Goal: Information Seeking & Learning: Learn about a topic

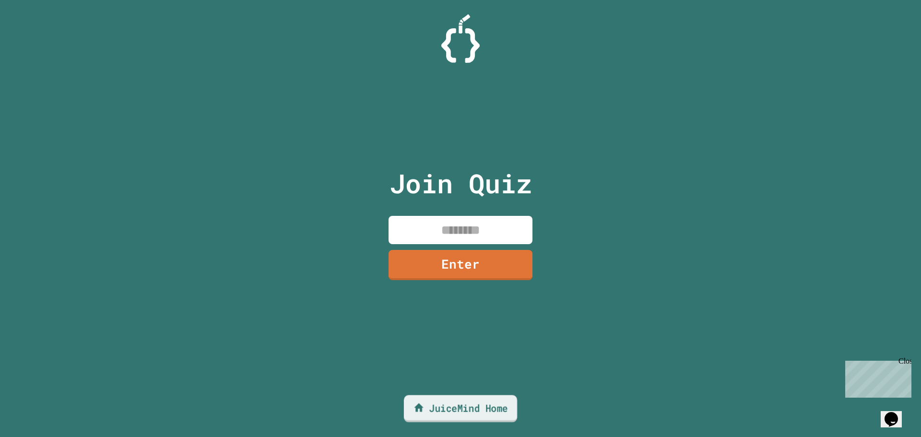
click at [445, 412] on link "JuiceMind Home" at bounding box center [460, 408] width 113 height 27
click at [470, 405] on link "JuiceMind Home" at bounding box center [460, 408] width 112 height 27
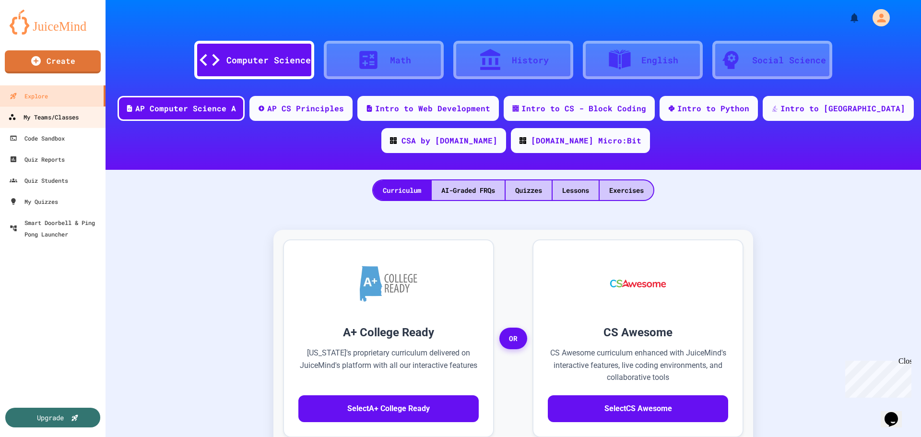
click at [51, 114] on div "My Teams/Classes" at bounding box center [43, 117] width 70 height 12
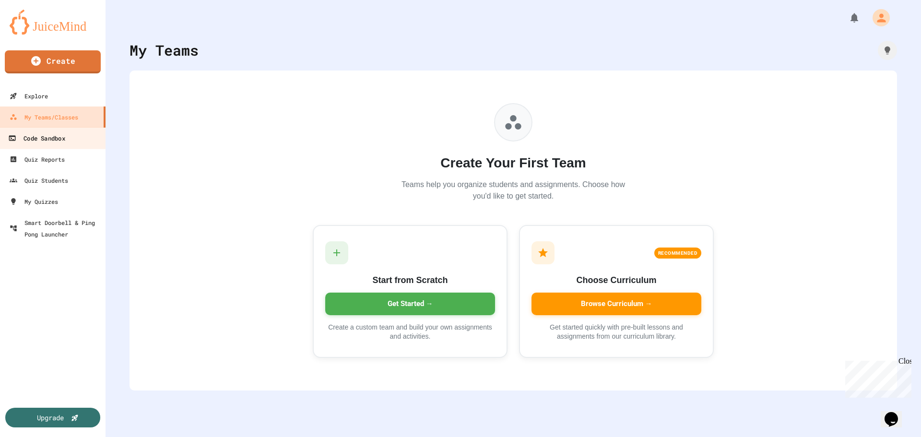
click at [29, 139] on div "Code Sandbox" at bounding box center [36, 138] width 57 height 12
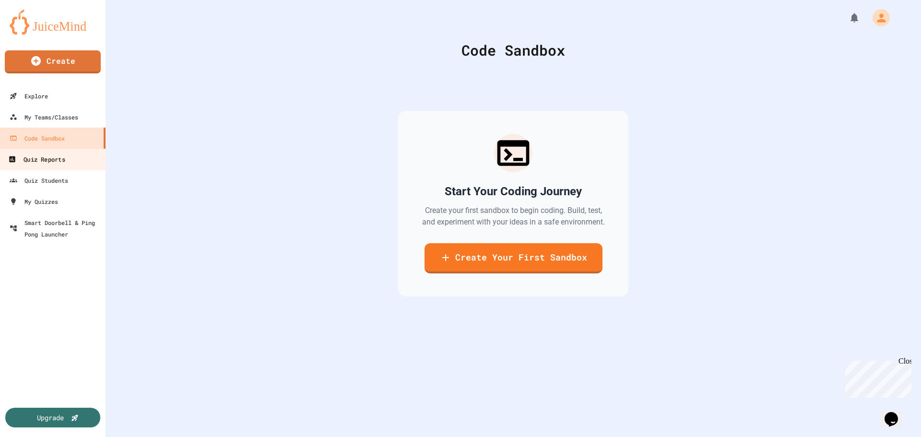
click at [46, 155] on div "Quiz Reports" at bounding box center [36, 159] width 57 height 12
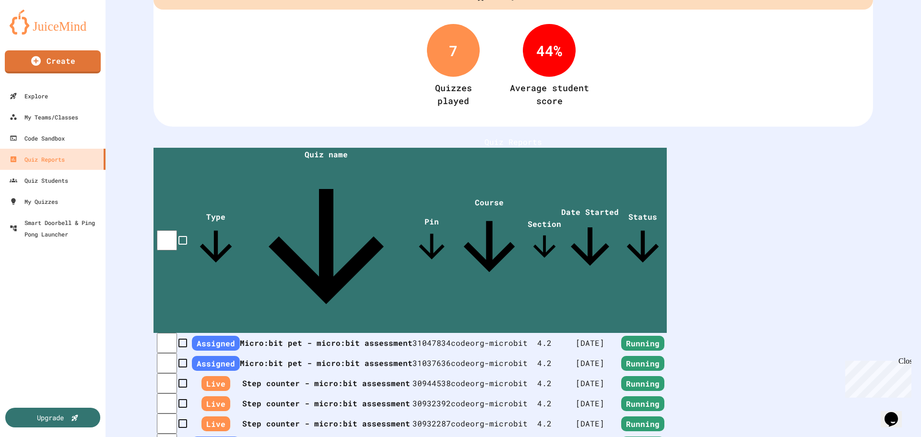
scroll to position [72, 0]
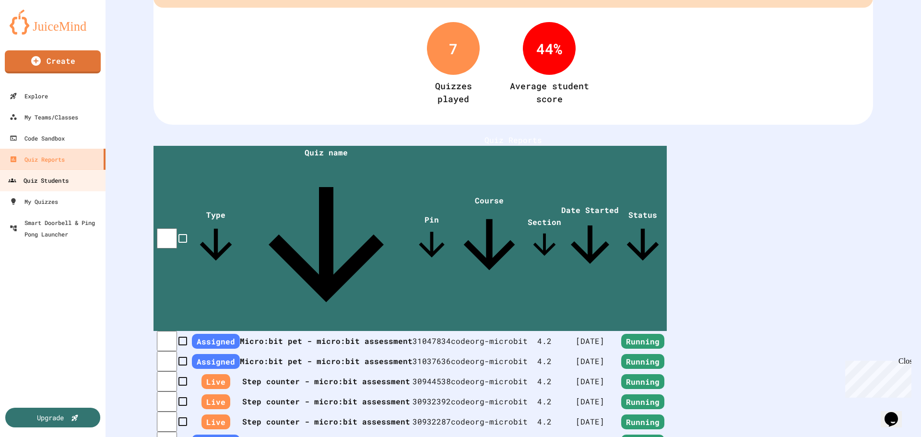
click at [49, 182] on div "Quiz Students" at bounding box center [38, 181] width 60 height 12
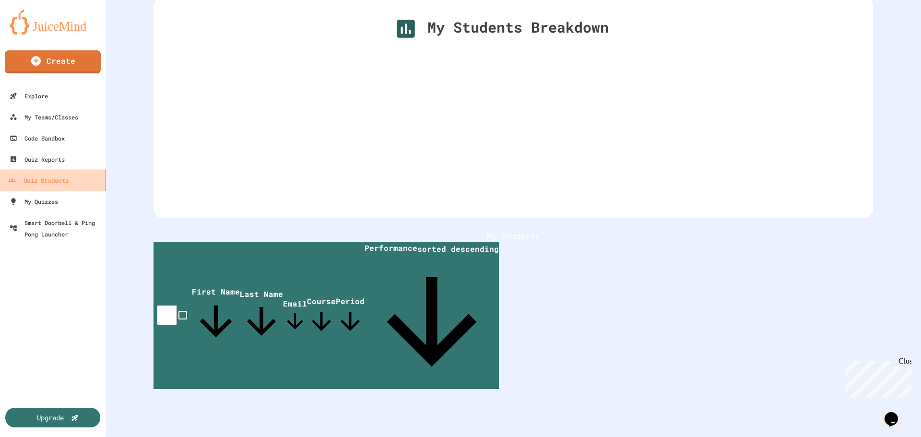
scroll to position [10, 0]
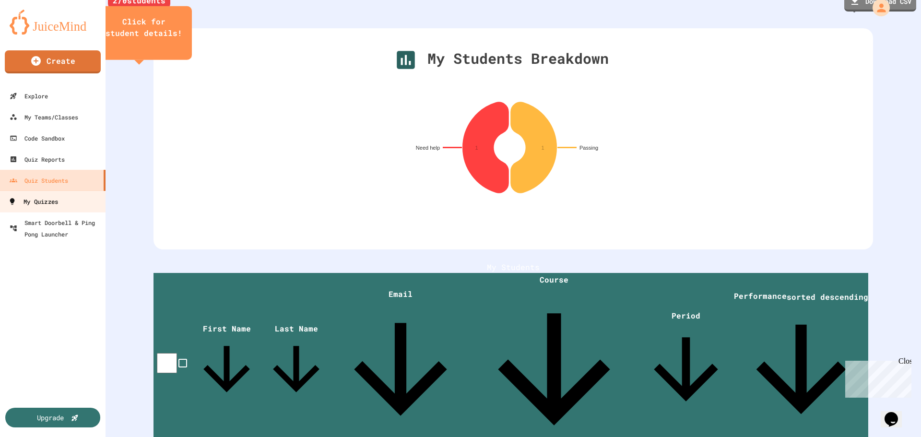
click at [47, 206] on div "My Quizzes" at bounding box center [33, 202] width 50 height 12
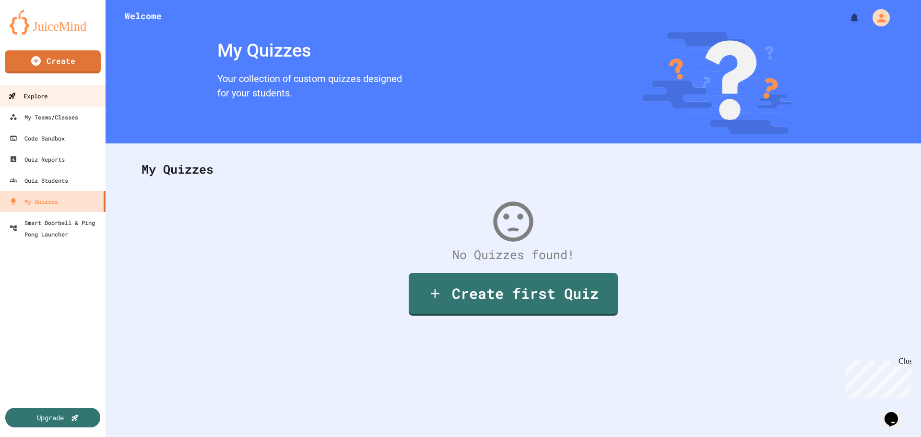
click at [36, 98] on div "Explore" at bounding box center [27, 96] width 39 height 12
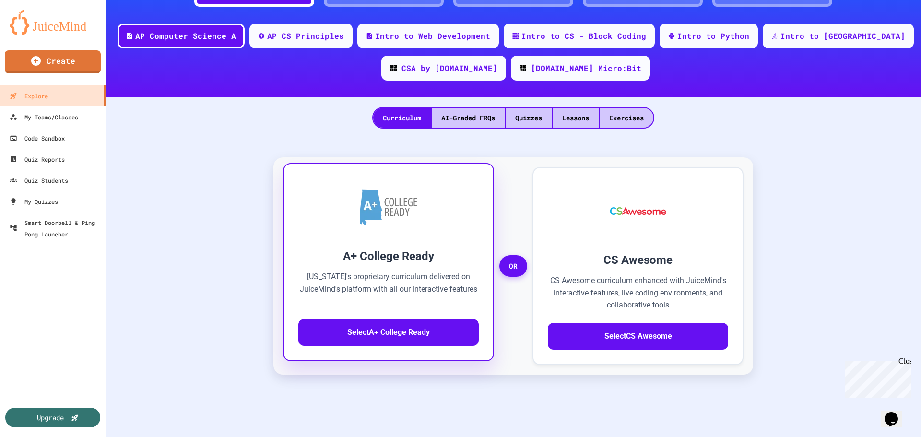
scroll to position [96, 0]
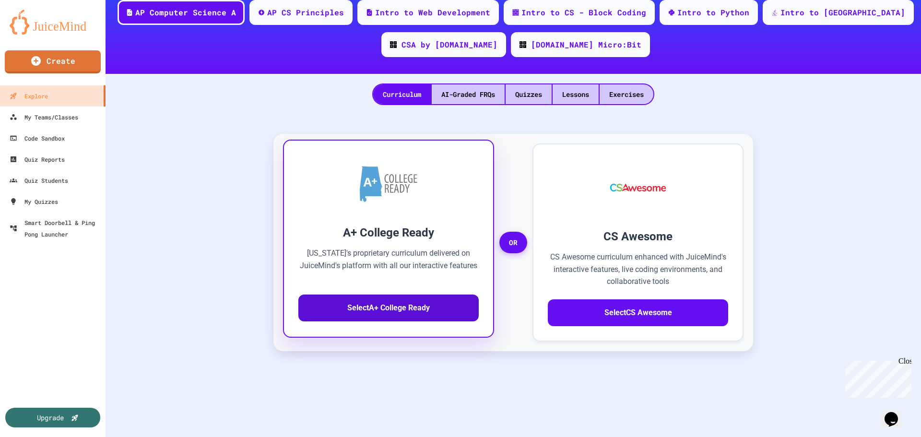
click at [394, 314] on button "Select A+ College Ready" at bounding box center [388, 307] width 180 height 27
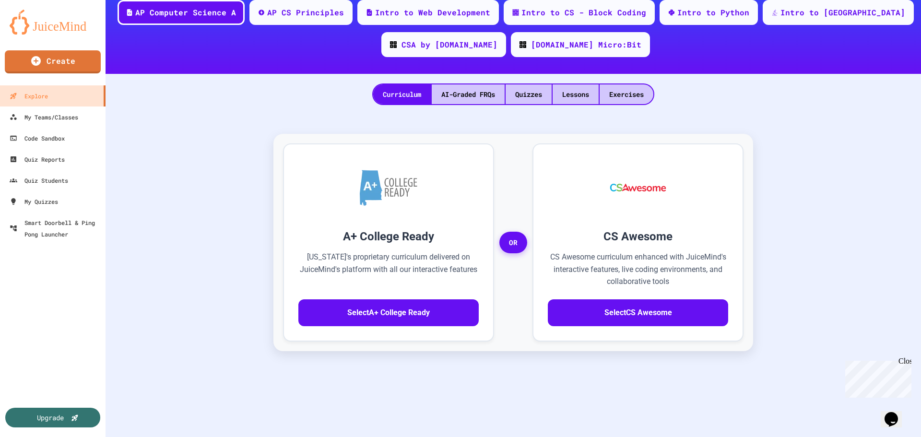
drag, startPoint x: 567, startPoint y: 129, endPoint x: 565, endPoint y: 137, distance: 7.4
click at [12, 436] on icon "button" at bounding box center [6, 443] width 12 height 12
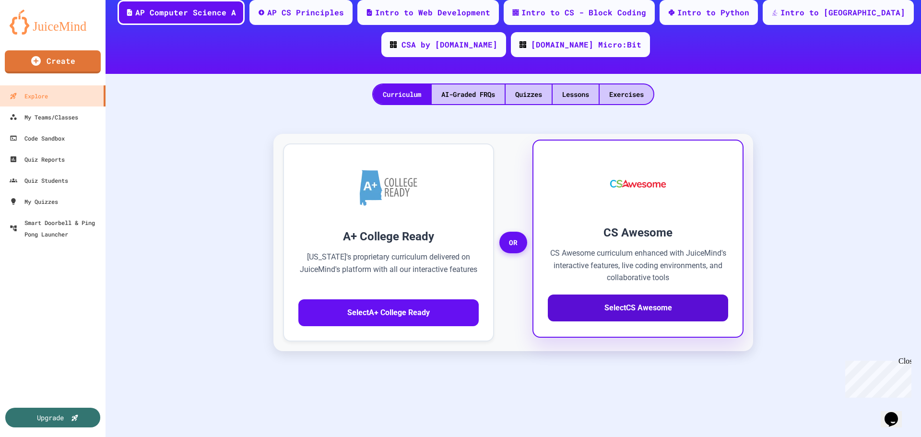
click at [609, 317] on button "Select CS Awesome" at bounding box center [638, 307] width 180 height 27
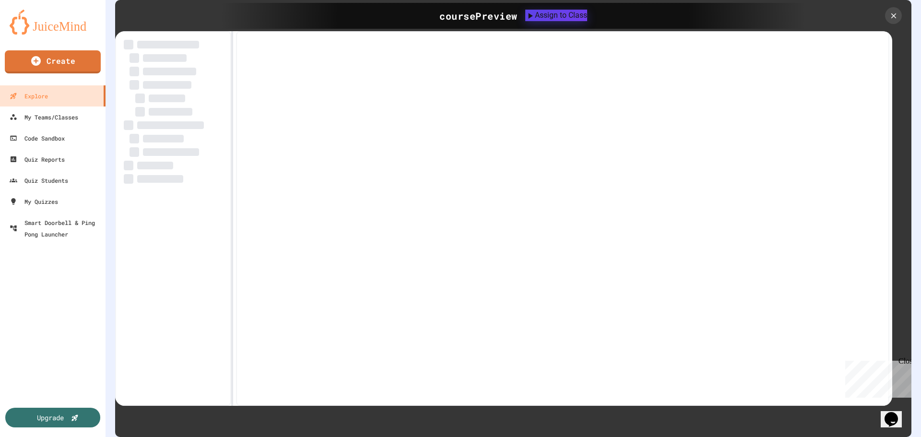
scroll to position [103, 0]
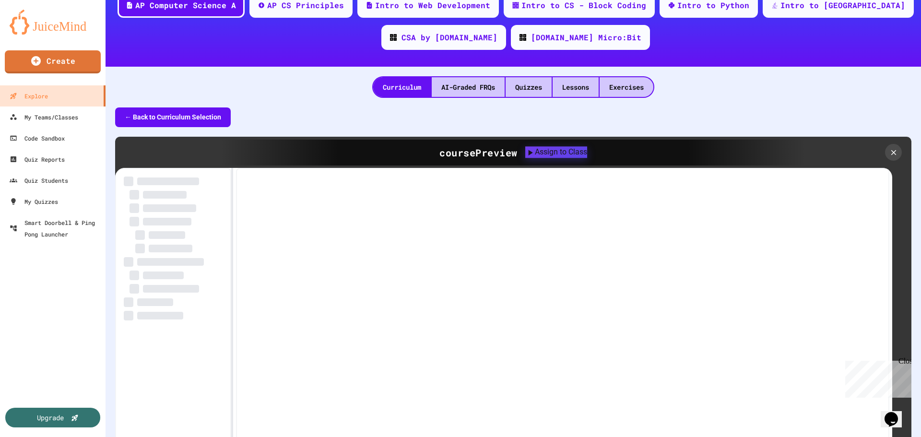
click at [344, 239] on div at bounding box center [562, 355] width 653 height 375
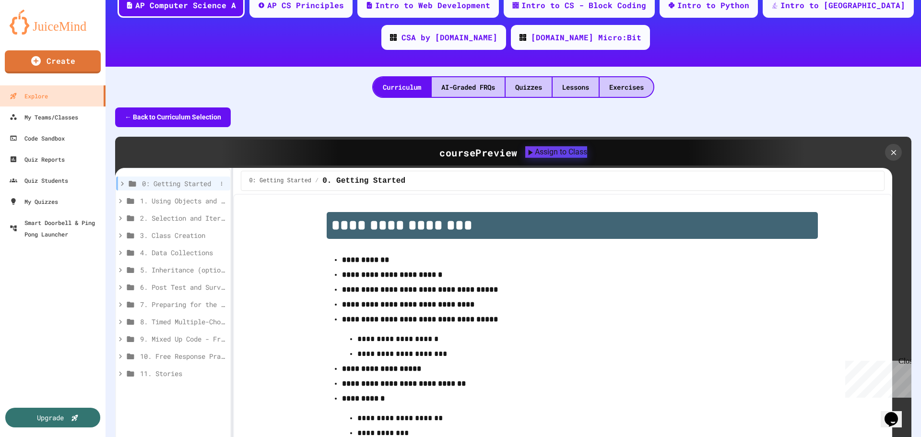
click at [169, 182] on span "0: Getting Started" at bounding box center [179, 183] width 75 height 10
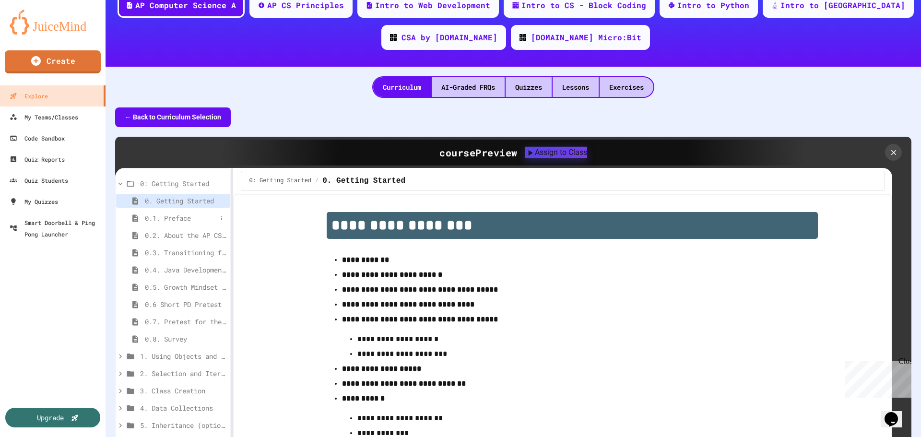
click at [184, 219] on span "0.1. Preface" at bounding box center [181, 218] width 72 height 10
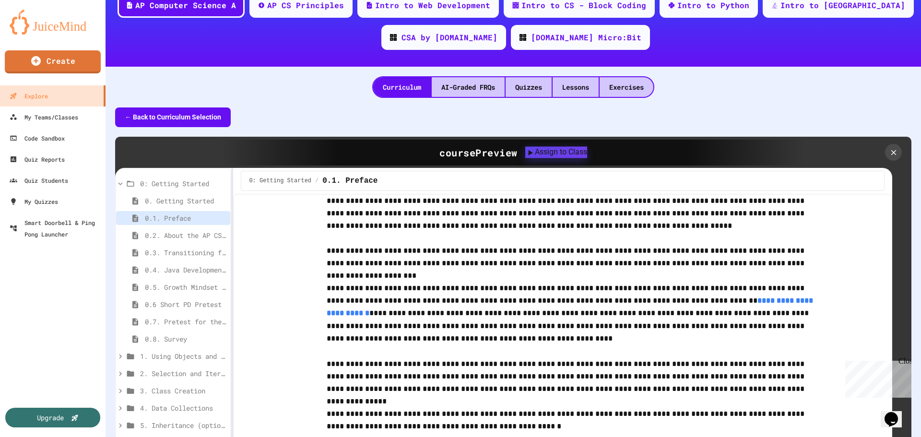
scroll to position [192, 0]
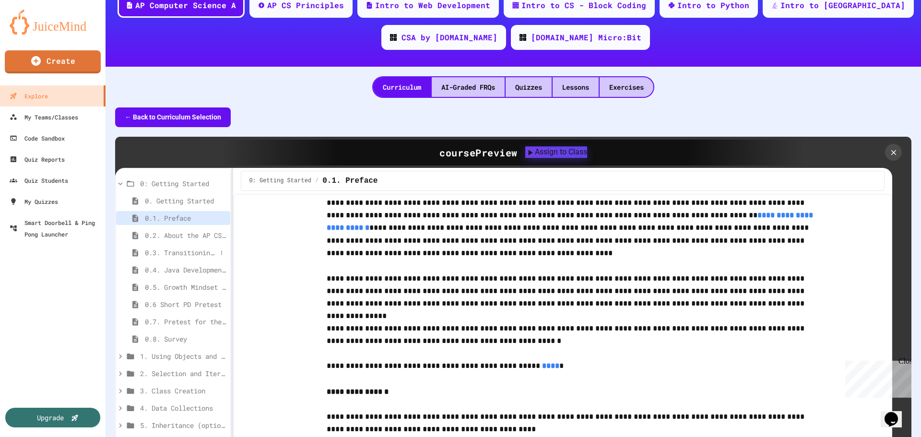
click at [176, 253] on span "0.3. Transitioning from AP CSP to AP CSA" at bounding box center [181, 252] width 72 height 10
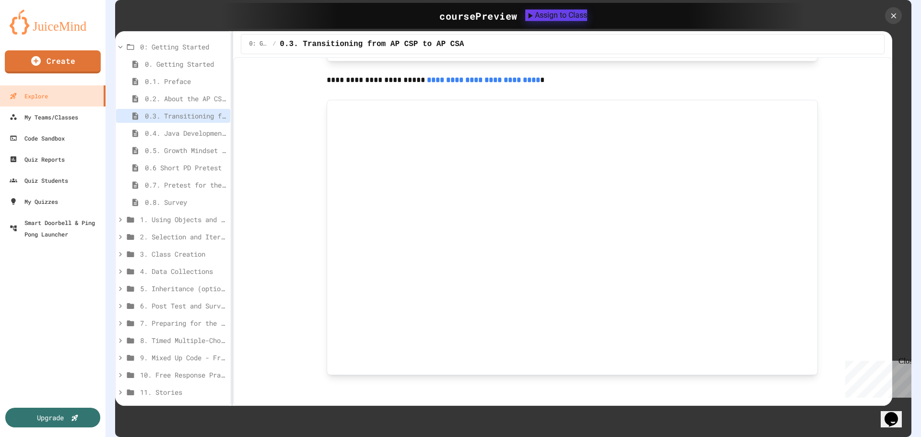
scroll to position [426, 0]
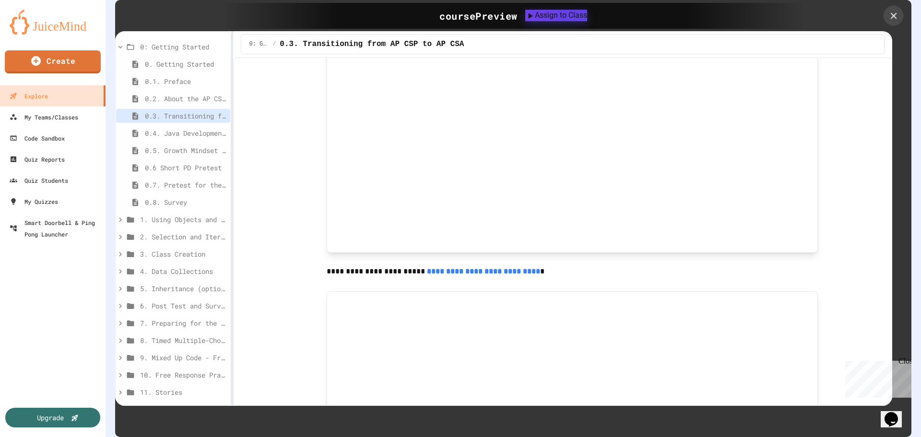
click at [890, 11] on icon at bounding box center [893, 16] width 11 height 11
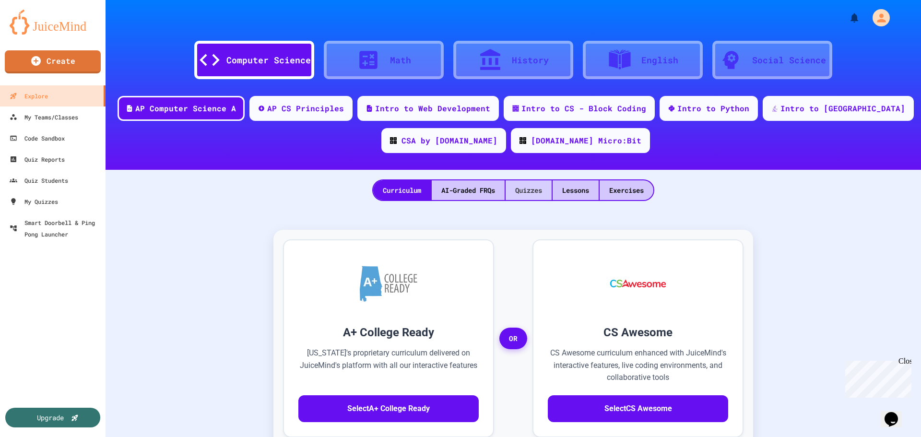
click at [533, 195] on div "Quizzes" at bounding box center [528, 190] width 46 height 20
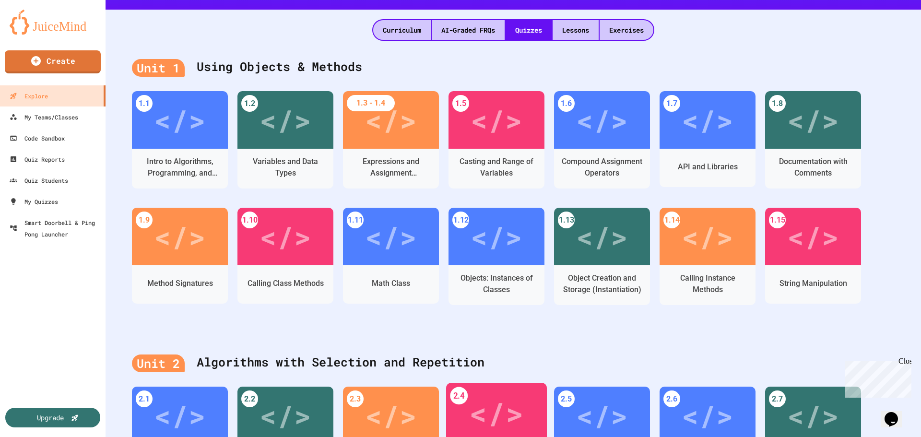
scroll to position [61, 0]
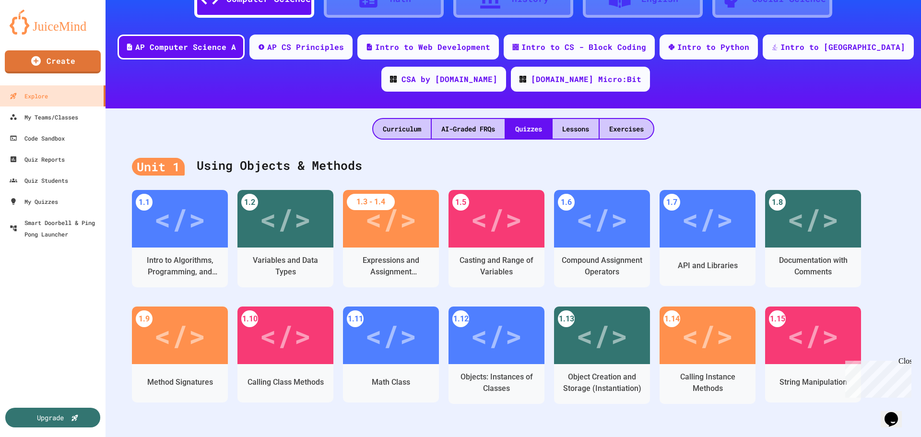
click at [584, 128] on div "Lessons" at bounding box center [575, 129] width 46 height 20
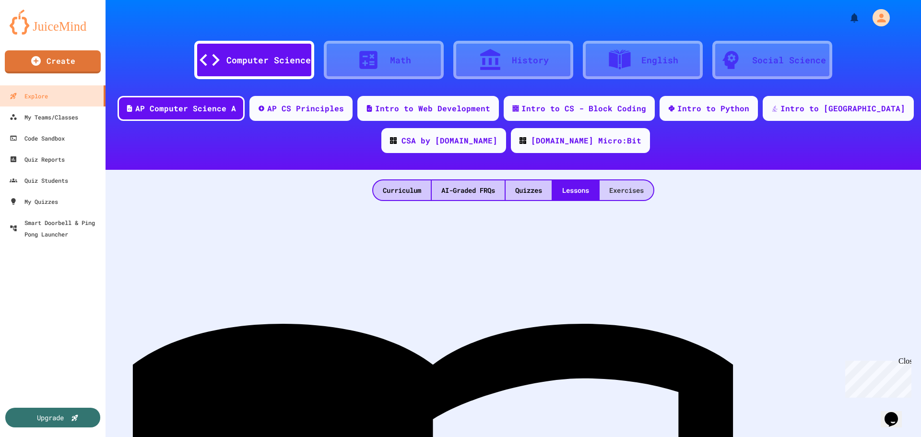
click at [623, 195] on div "Exercises" at bounding box center [626, 190] width 54 height 20
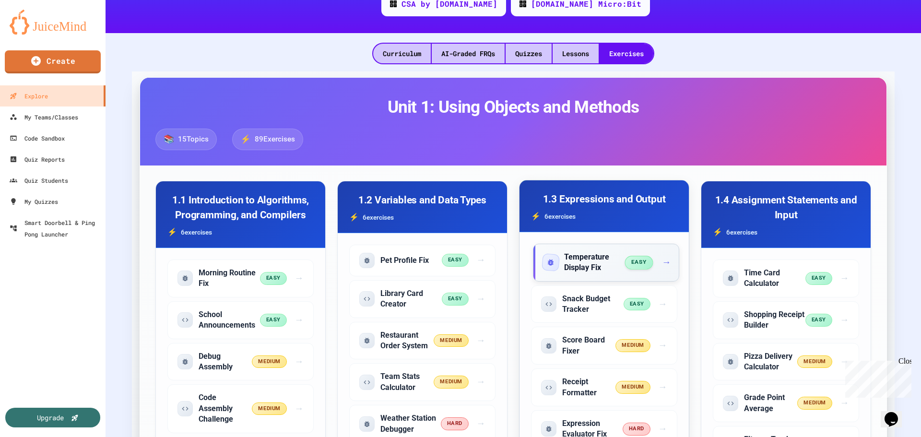
scroll to position [48, 0]
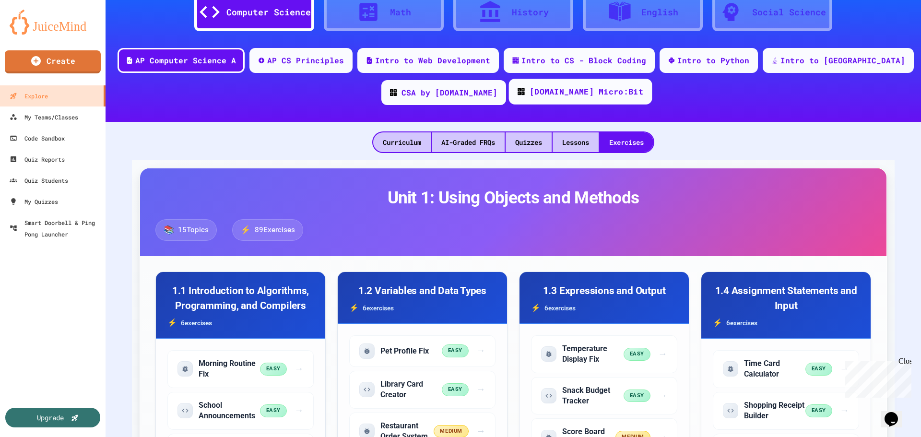
click at [562, 94] on div "[DOMAIN_NAME] Micro:Bit" at bounding box center [586, 92] width 114 height 12
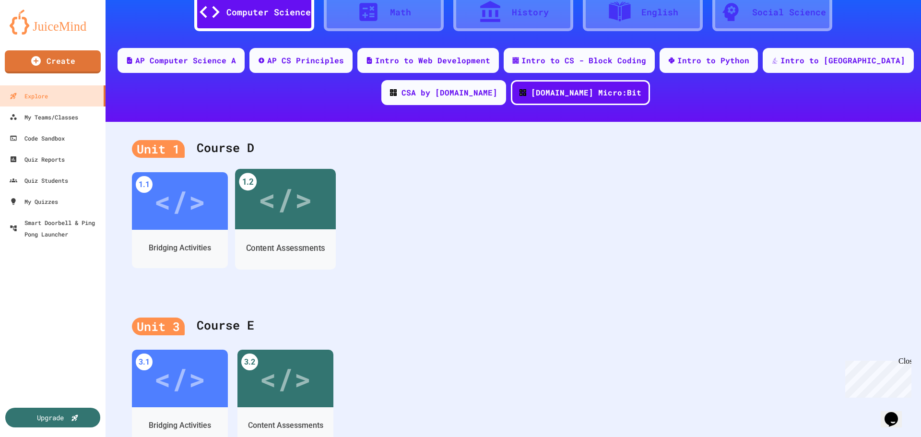
scroll to position [96, 0]
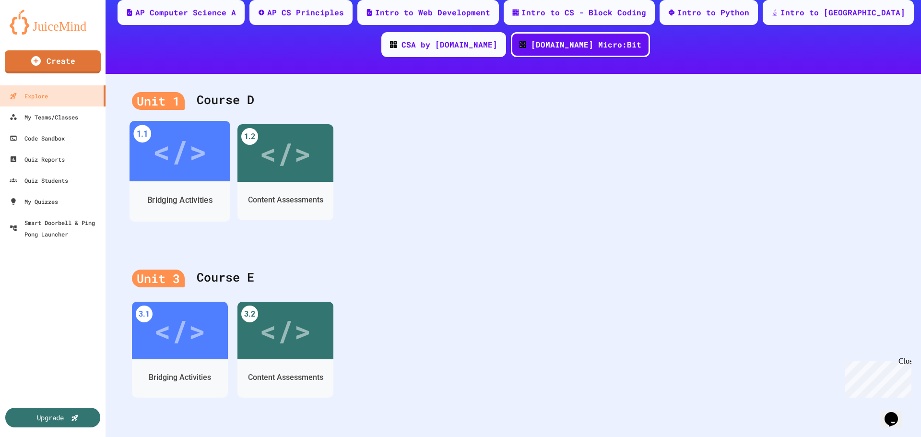
click at [175, 168] on div "</>" at bounding box center [179, 152] width 54 height 46
drag, startPoint x: 397, startPoint y: 140, endPoint x: 384, endPoint y: 194, distance: 56.2
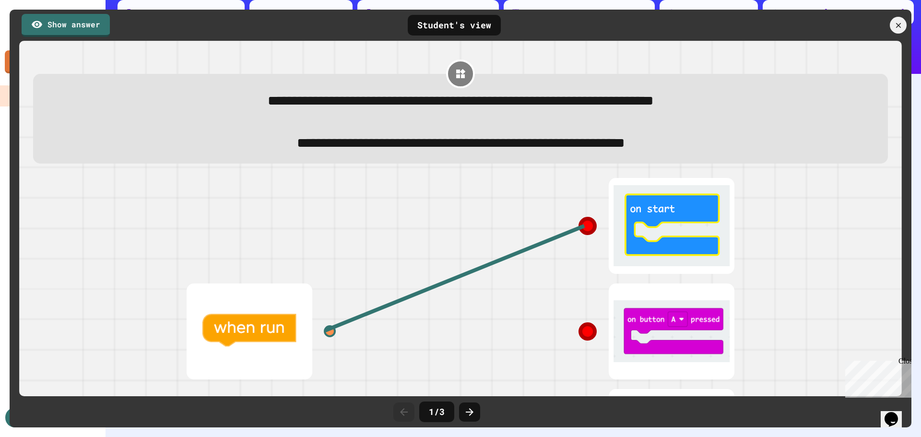
scroll to position [105, 0]
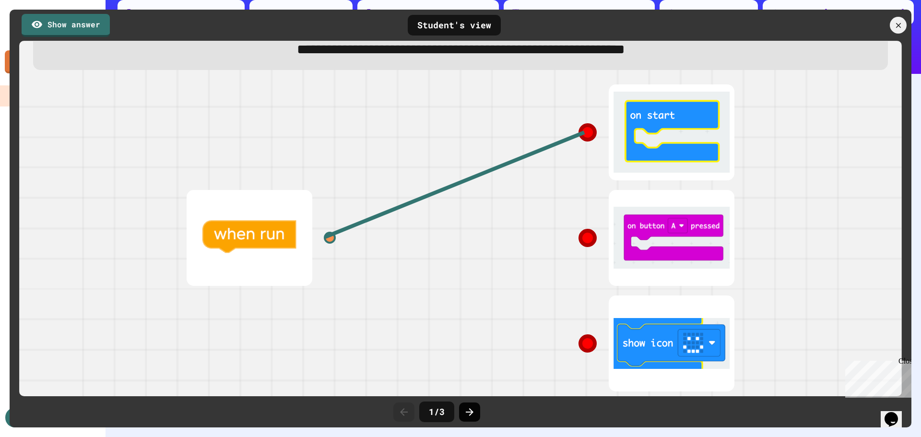
click at [466, 412] on icon at bounding box center [470, 412] width 8 height 8
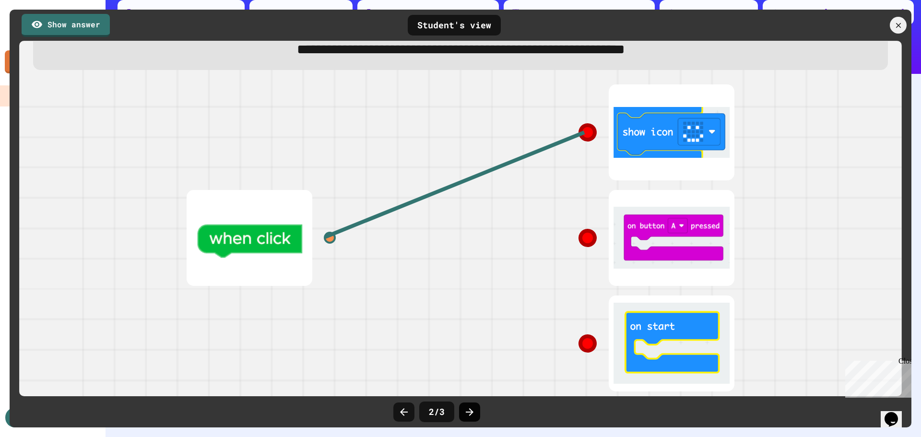
click at [476, 411] on div at bounding box center [469, 411] width 21 height 19
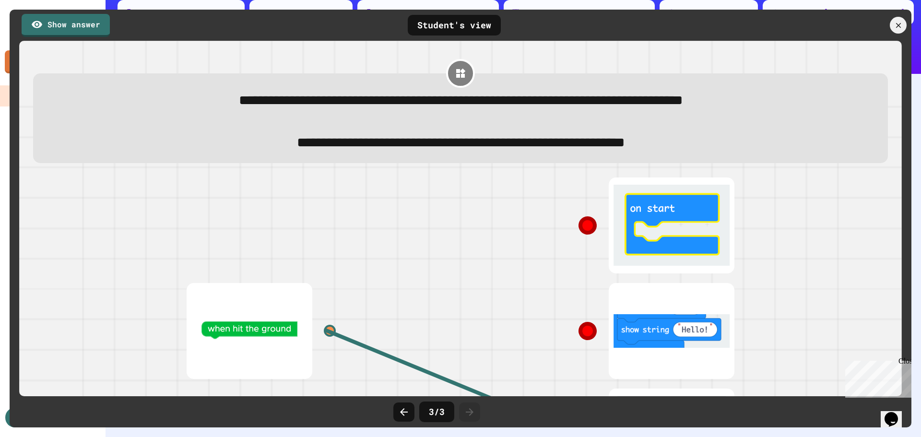
scroll to position [0, 0]
click at [70, 30] on link "Show answer" at bounding box center [66, 24] width 88 height 24
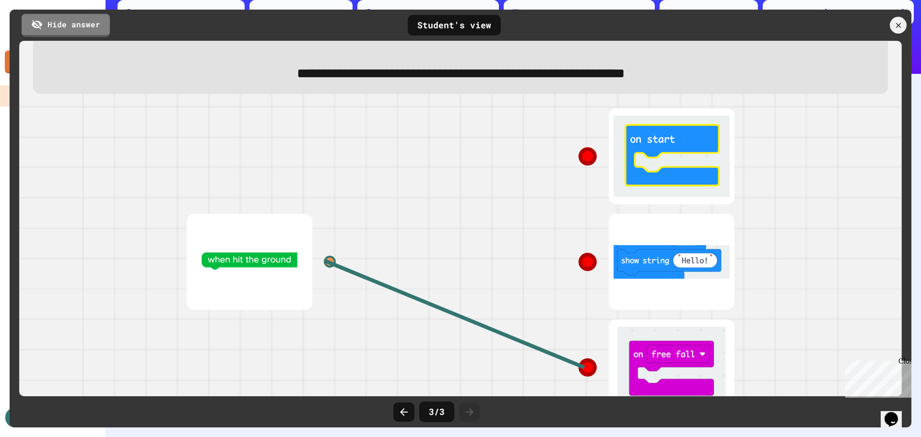
scroll to position [105, 0]
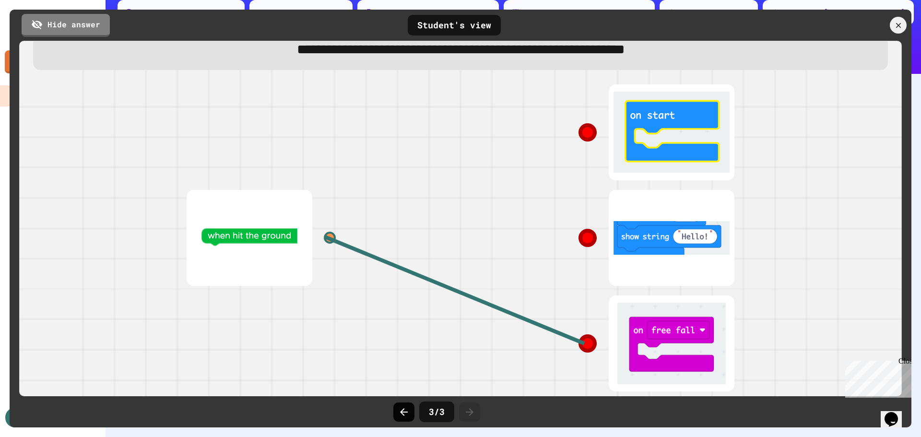
click at [400, 414] on icon at bounding box center [404, 412] width 12 height 12
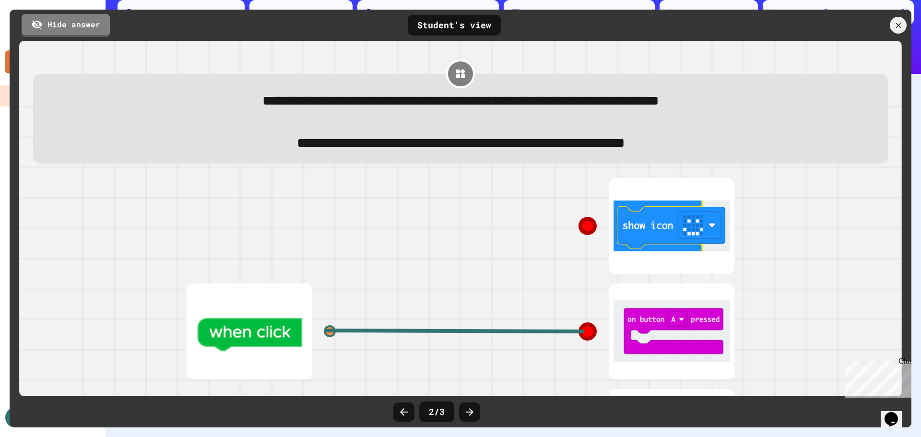
click at [400, 414] on icon at bounding box center [404, 412] width 12 height 12
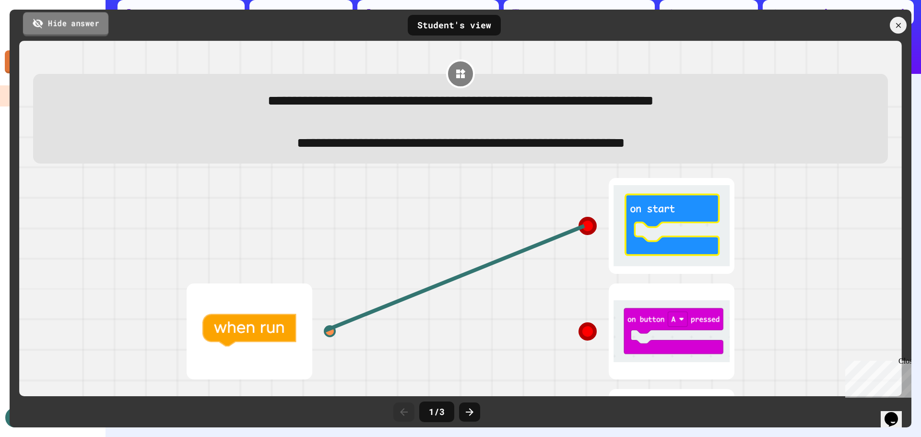
click at [80, 17] on link "Hide answer" at bounding box center [65, 24] width 85 height 24
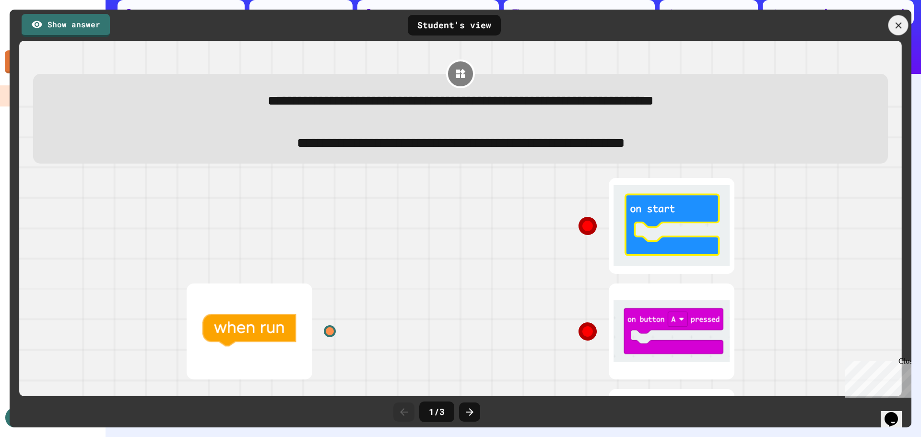
click at [903, 28] on icon at bounding box center [898, 25] width 11 height 11
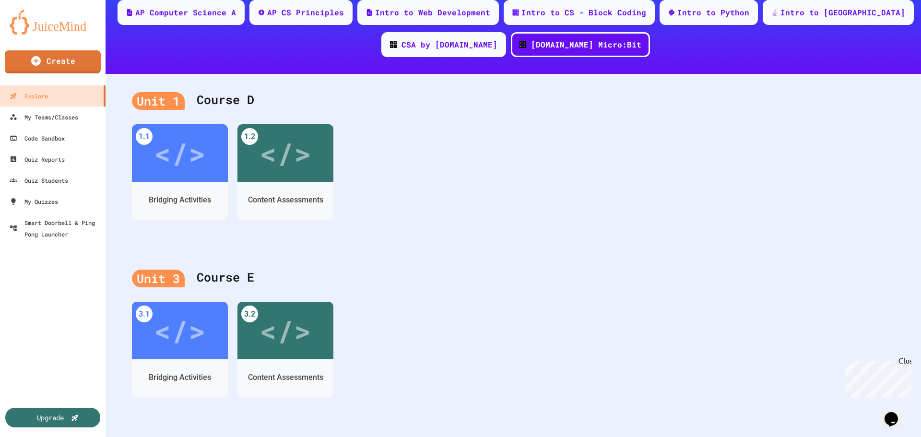
click at [565, 257] on div "Unit 3 Course E 3.1 </> Bridging Activities 3.2 </> Content Assessments" at bounding box center [513, 339] width 815 height 177
click at [36, 95] on div "Explore" at bounding box center [27, 96] width 39 height 12
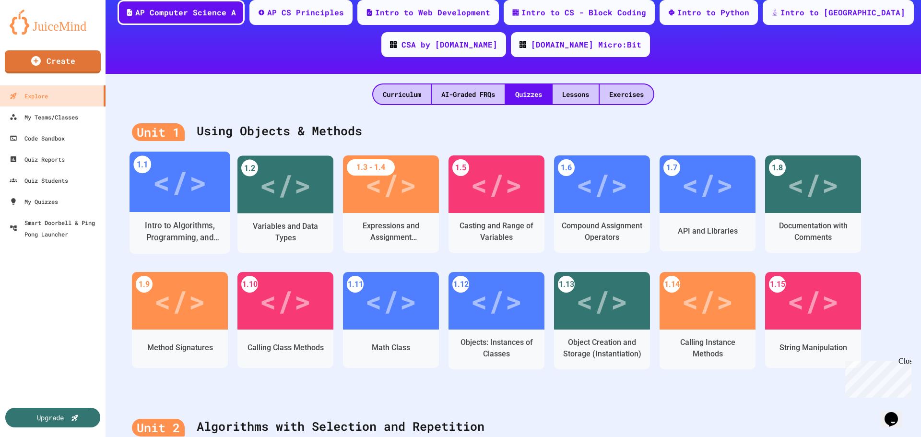
click at [186, 190] on div "</>" at bounding box center [179, 182] width 54 height 46
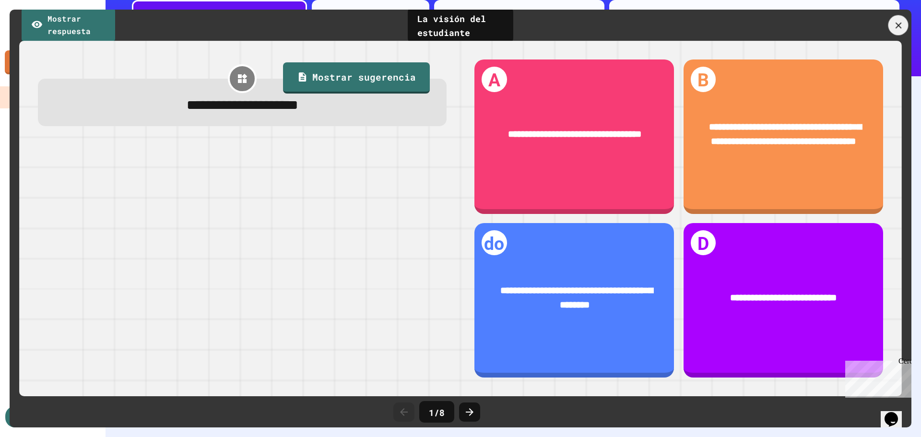
click at [898, 27] on icon at bounding box center [898, 25] width 11 height 11
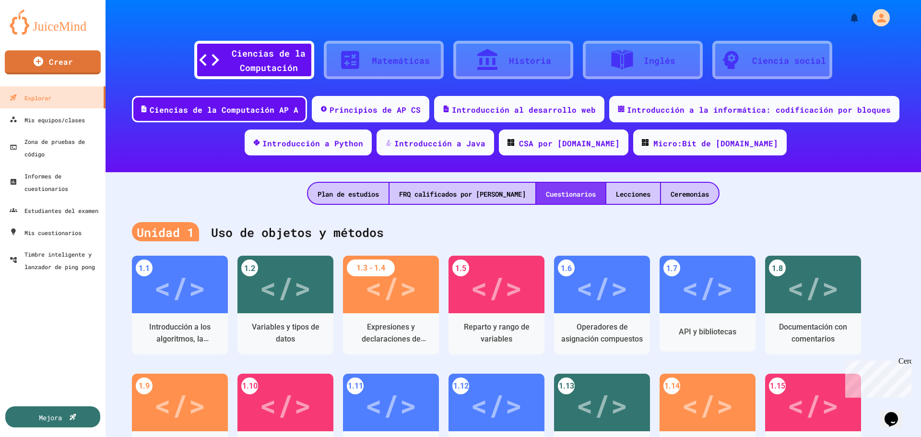
click at [567, 198] on font "Cuestionarios" at bounding box center [571, 193] width 50 height 9
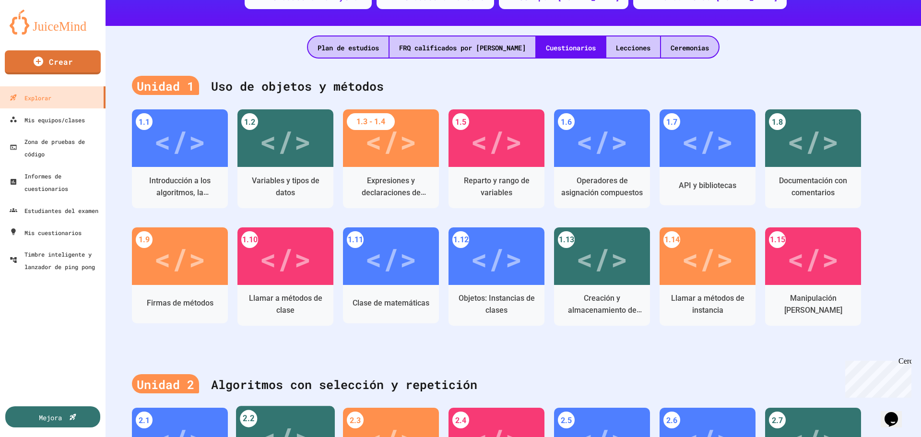
scroll to position [144, 0]
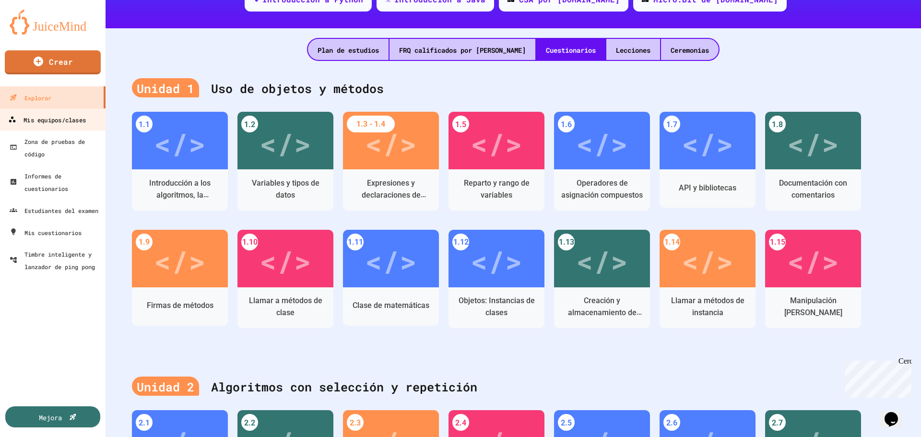
click at [35, 125] on font "Mis equipos/clases" at bounding box center [54, 119] width 62 height 13
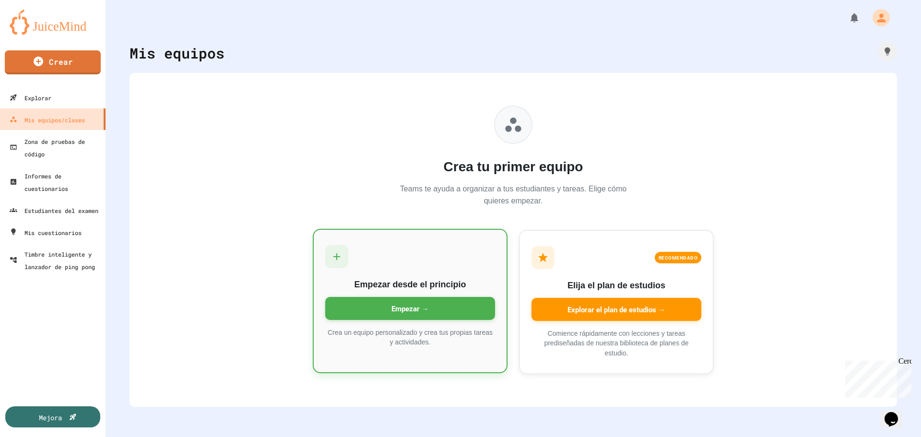
click at [331, 251] on icon at bounding box center [337, 257] width 12 height 12
